Goal: Navigation & Orientation: Find specific page/section

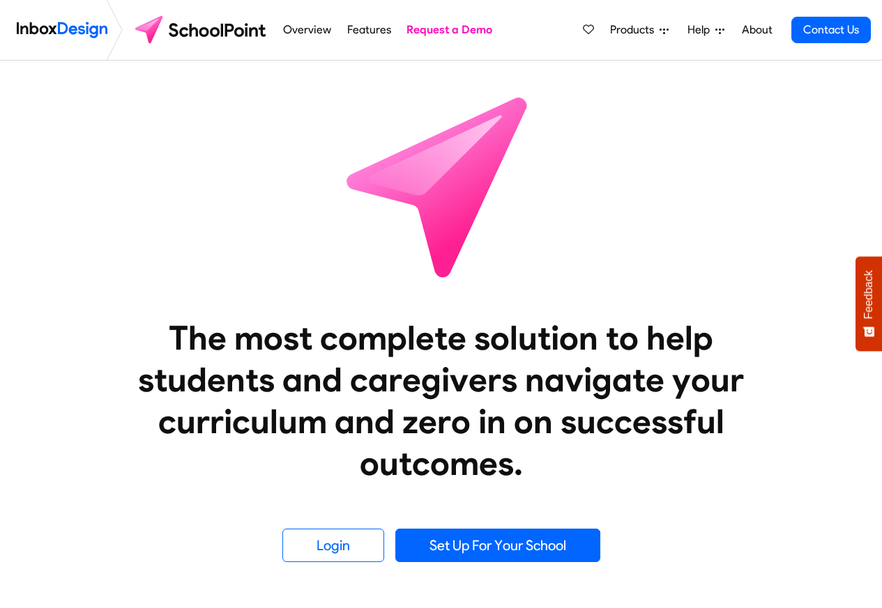
click at [636, 31] on span "Products" at bounding box center [634, 30] width 49 height 17
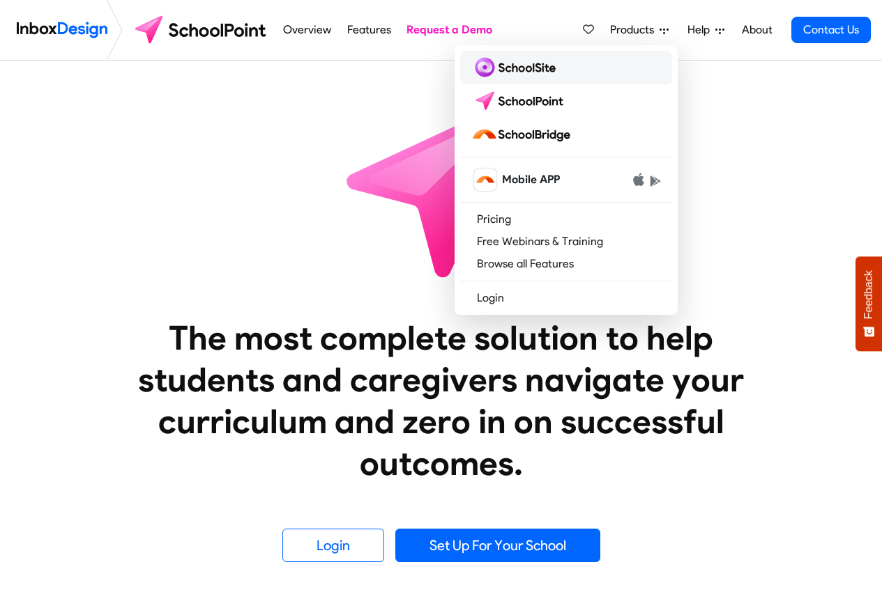
click at [521, 66] on img at bounding box center [516, 67] width 90 height 22
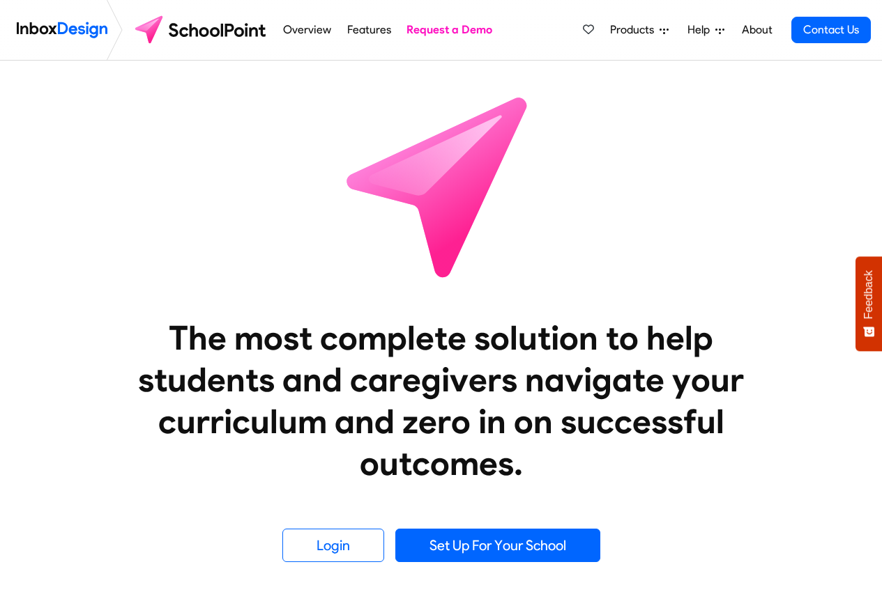
click at [283, 31] on link "Overview" at bounding box center [307, 30] width 56 height 28
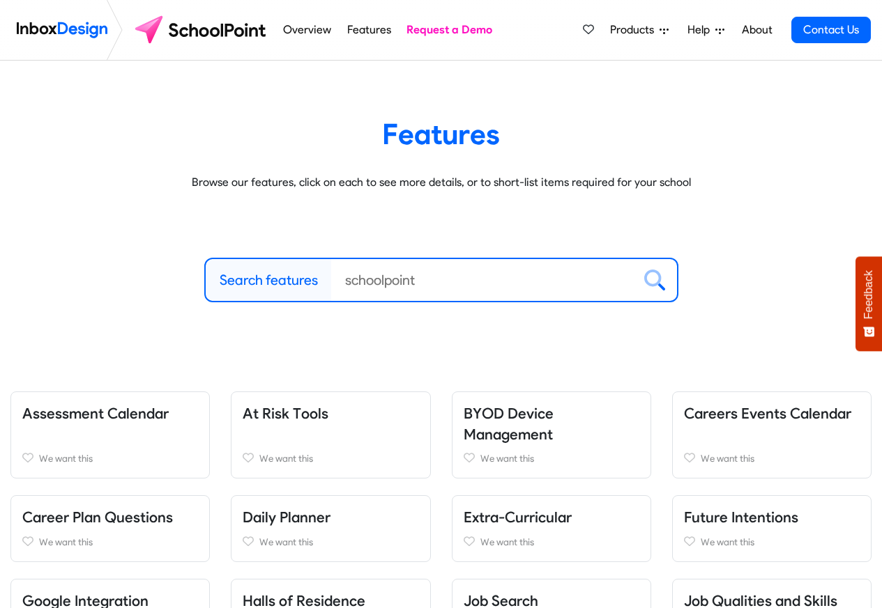
click at [641, 30] on span "Products" at bounding box center [634, 30] width 49 height 17
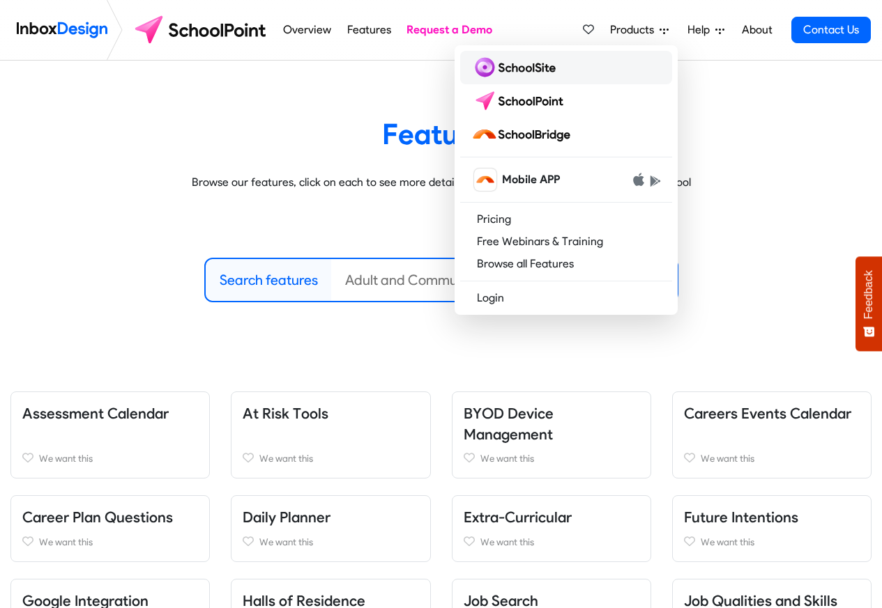
click at [500, 66] on img at bounding box center [516, 67] width 90 height 22
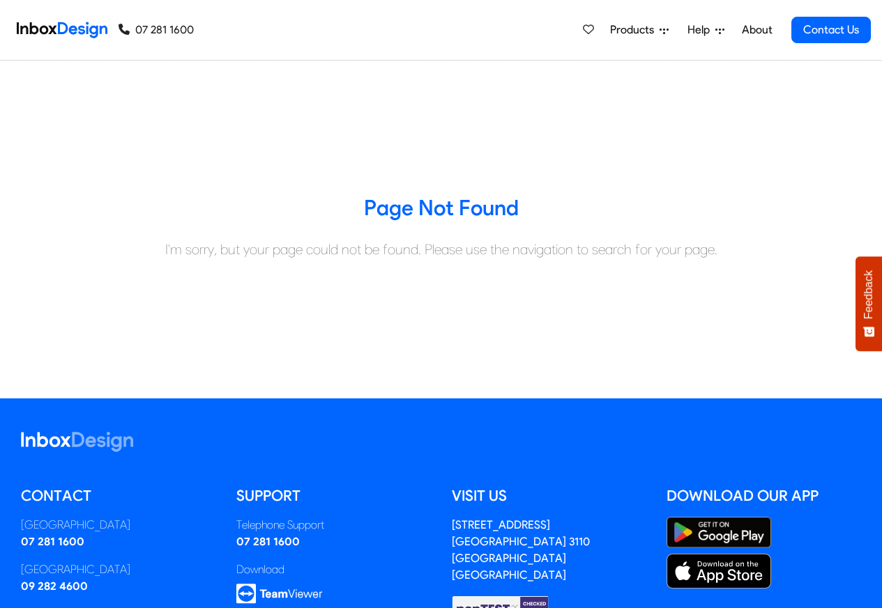
click at [354, 30] on div "Products Mobile APP Pricing Free Webinars & Training Browse all Features Login …" at bounding box center [532, 30] width 677 height 60
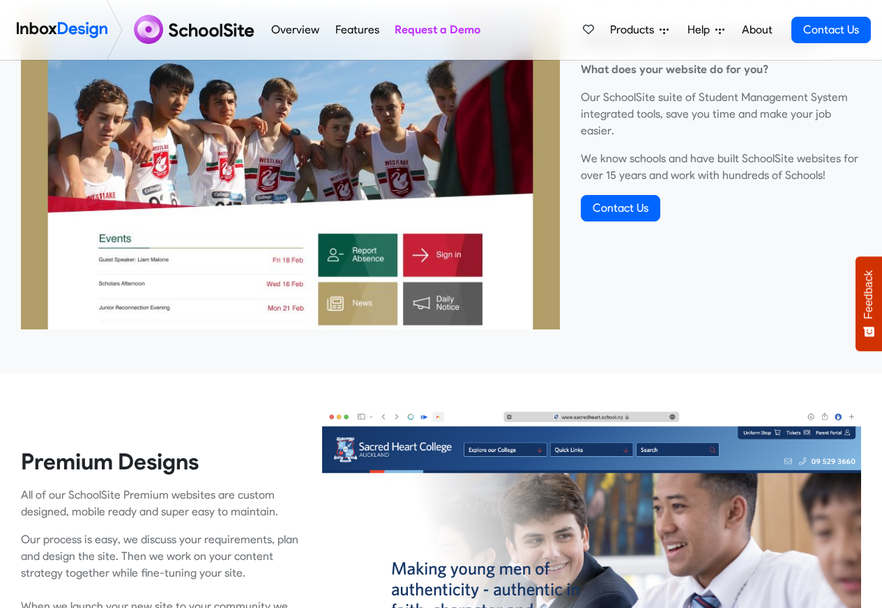
scroll to position [585, 0]
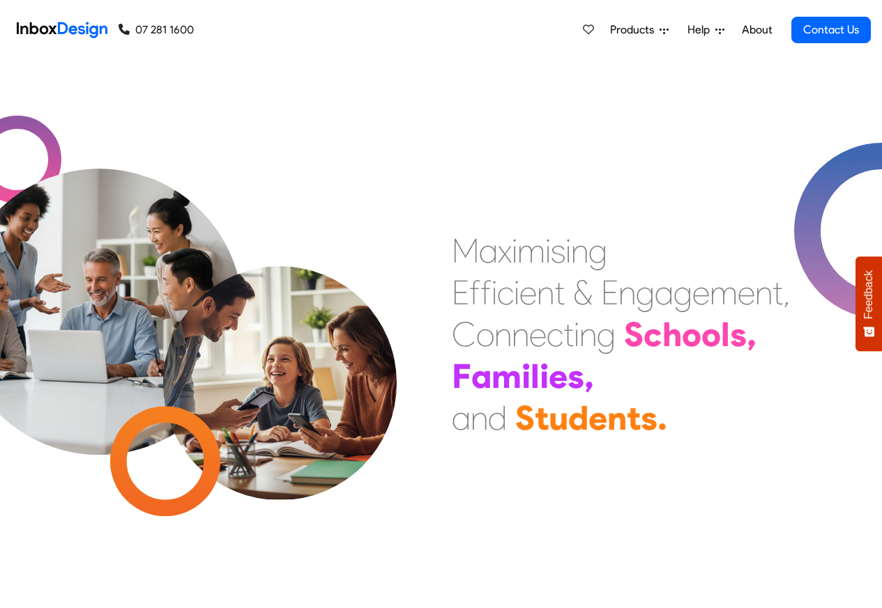
click at [643, 29] on span "Products" at bounding box center [634, 30] width 49 height 17
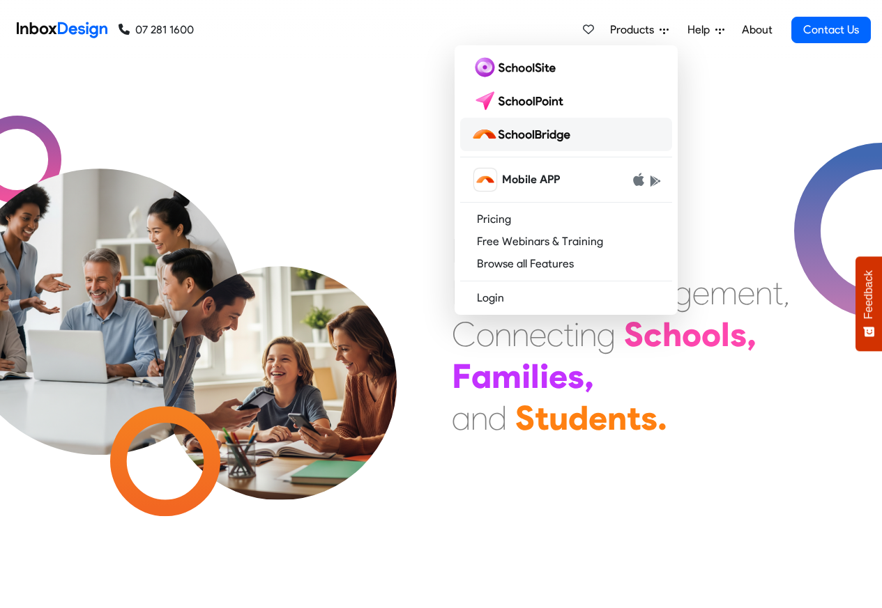
click at [518, 135] on img at bounding box center [523, 134] width 105 height 22
